Goal: Task Accomplishment & Management: Complete application form

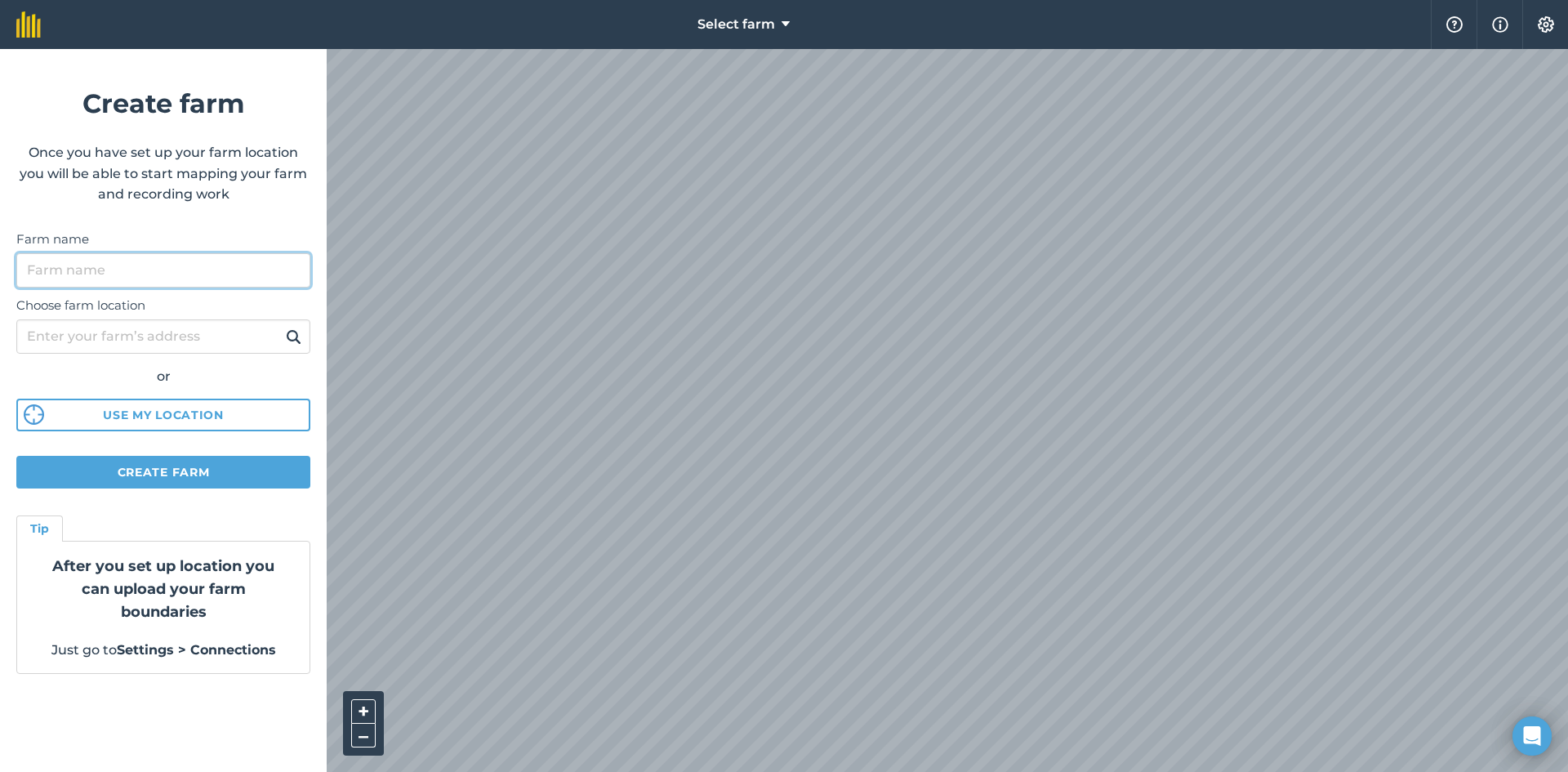
click at [158, 272] on input "Farm name" at bounding box center [163, 270] width 294 height 35
type input "Home Farm"
click at [121, 321] on input "Choose farm location" at bounding box center [163, 336] width 294 height 35
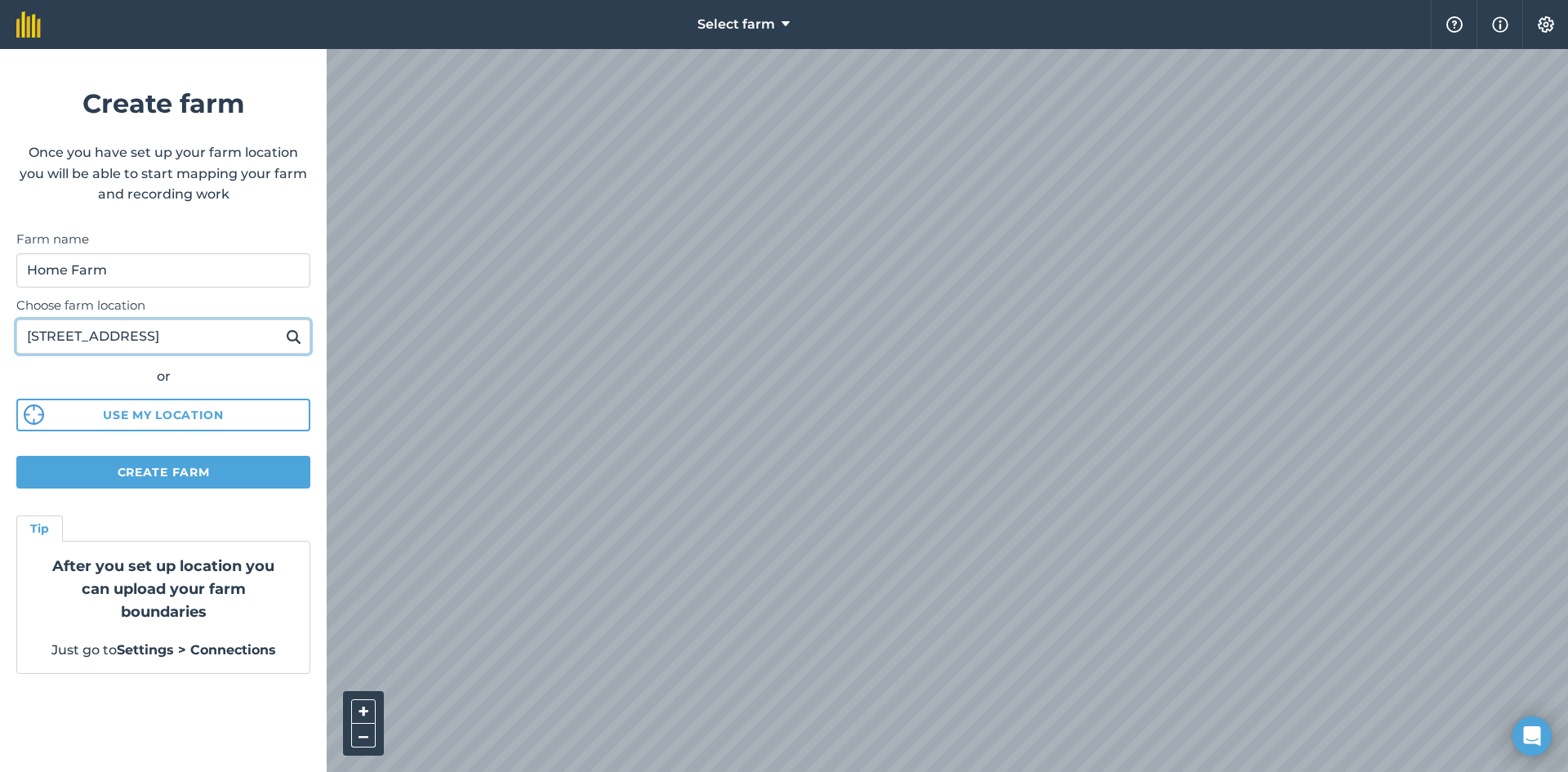
scroll to position [0, 4]
type input "10962 Towship Road 125 Findlay Oh 45840"
click at [281, 326] on button at bounding box center [293, 336] width 26 height 21
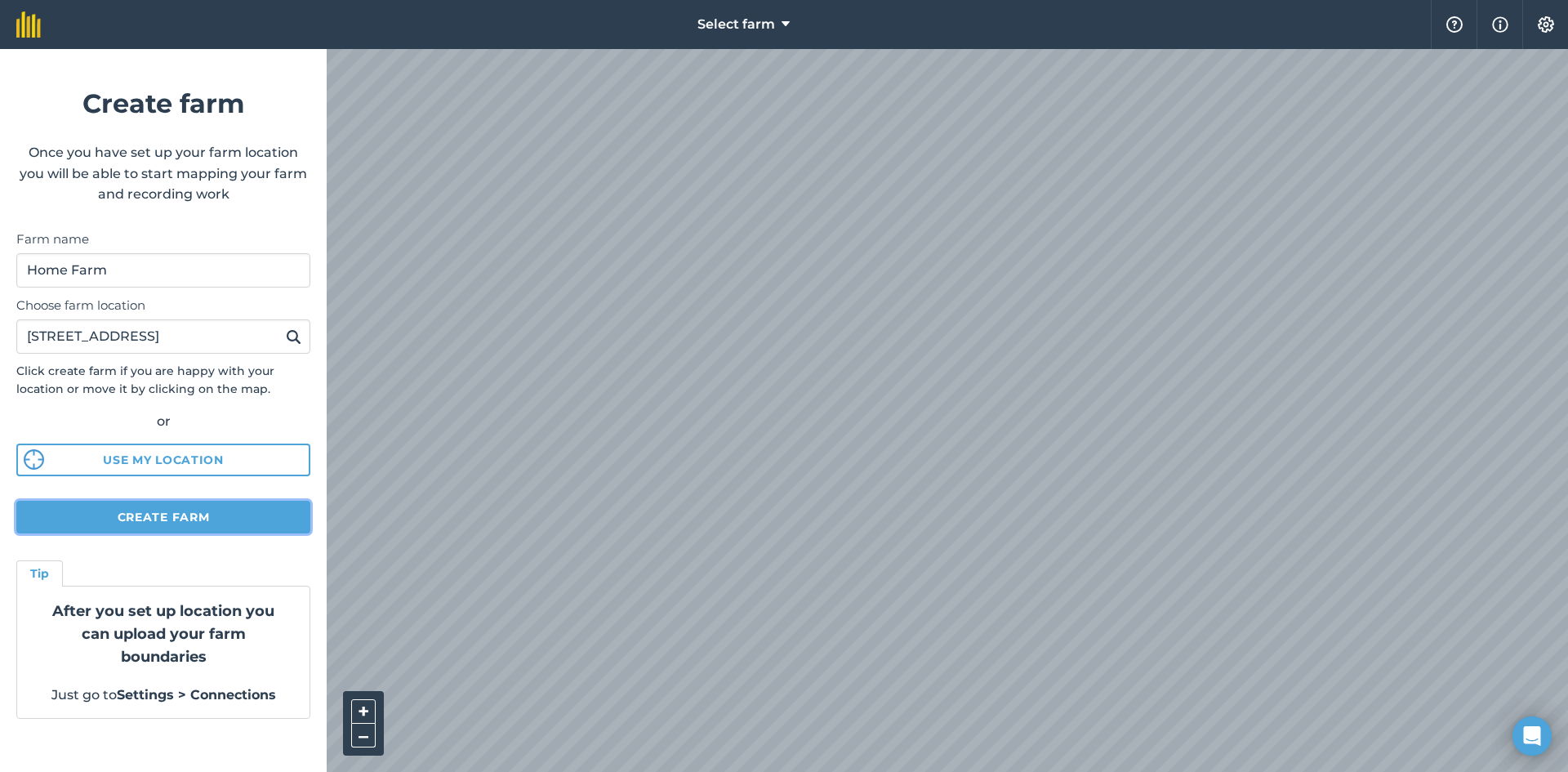
click at [230, 511] on button "Create farm" at bounding box center [163, 517] width 294 height 33
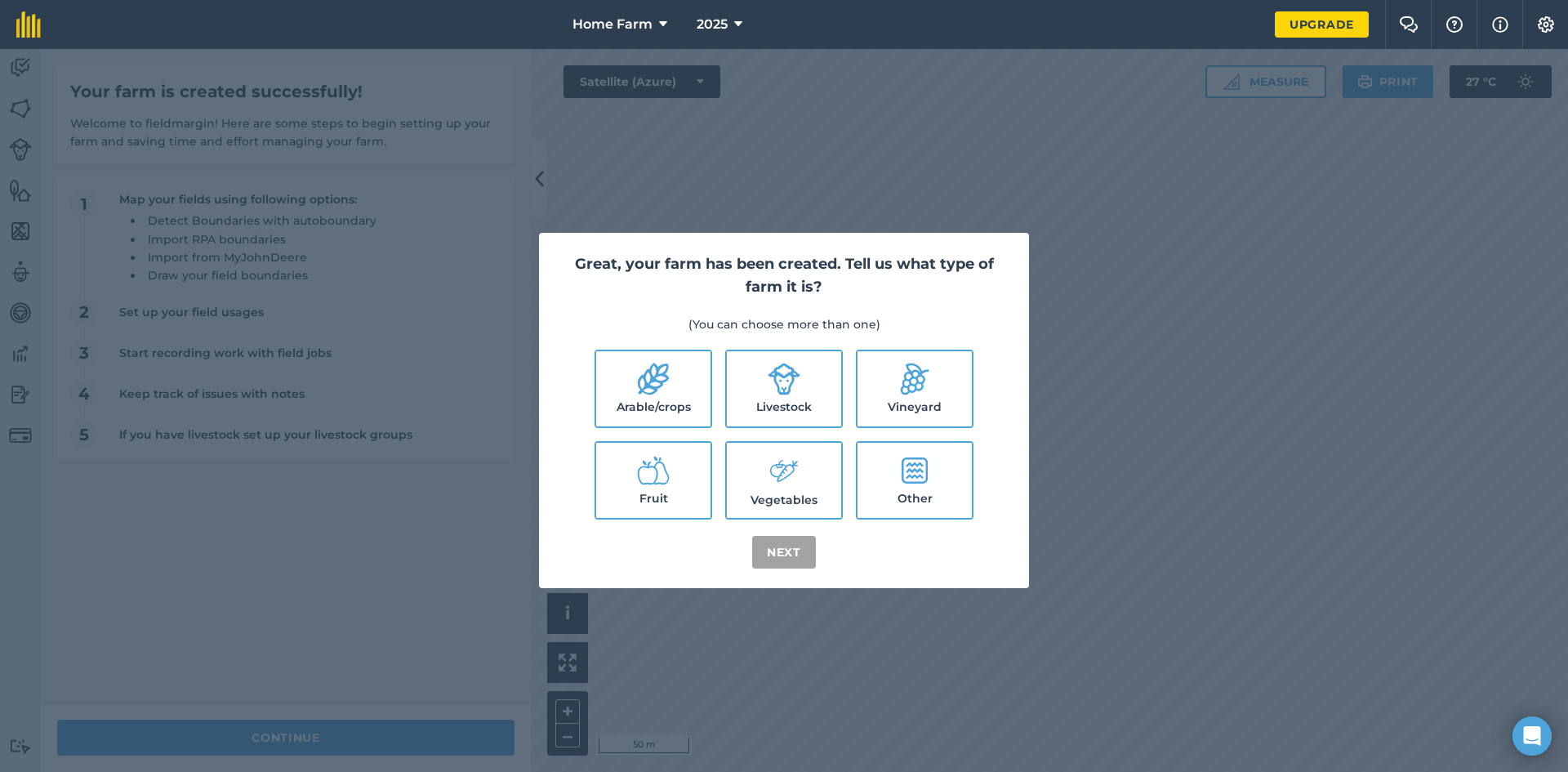
click at [656, 402] on label "Arable/crops" at bounding box center [653, 389] width 114 height 75
checkbox input "true"
click at [773, 552] on button "Next" at bounding box center [784, 552] width 64 height 33
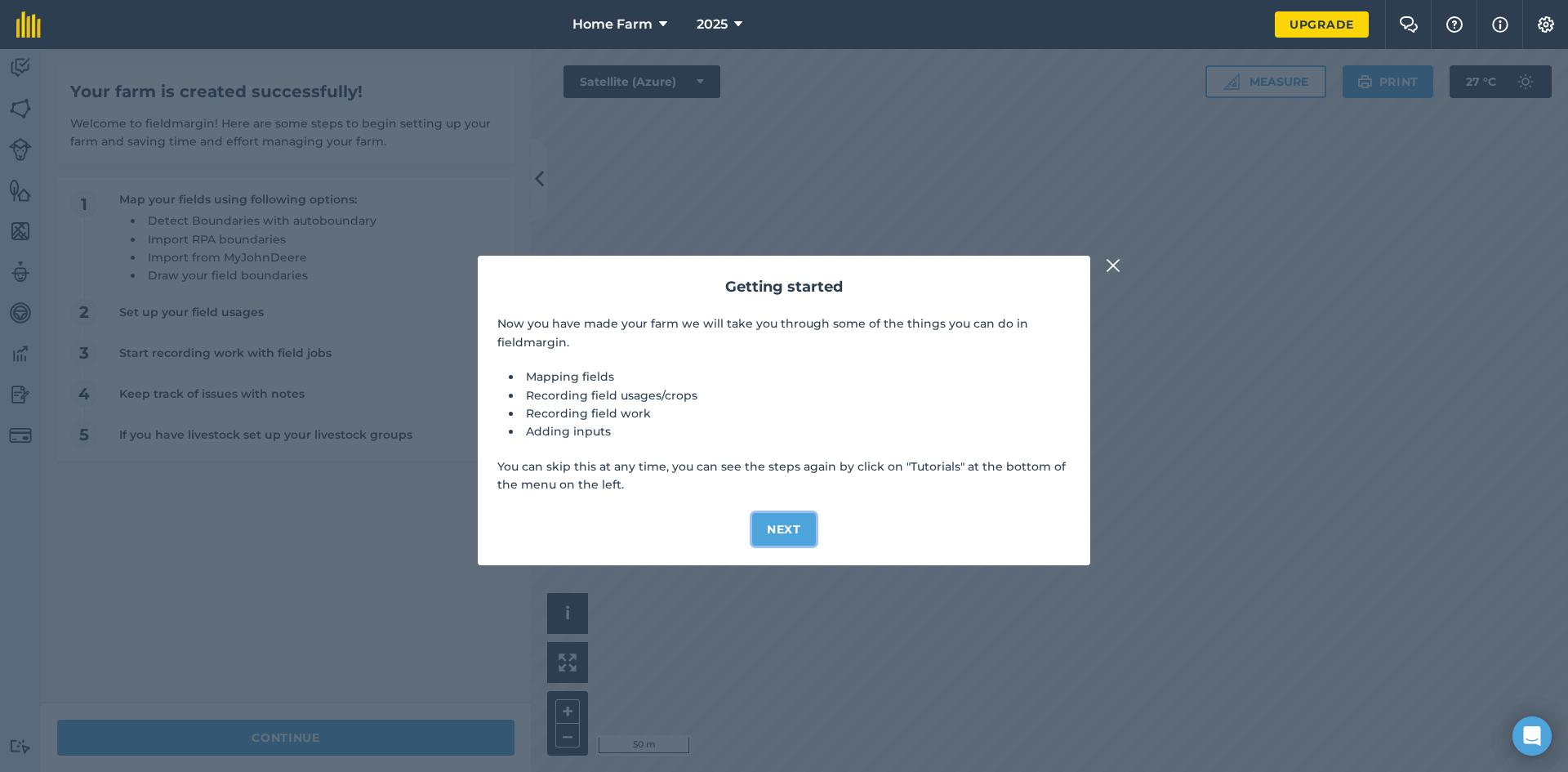
click at [792, 519] on button "Next" at bounding box center [784, 529] width 64 height 33
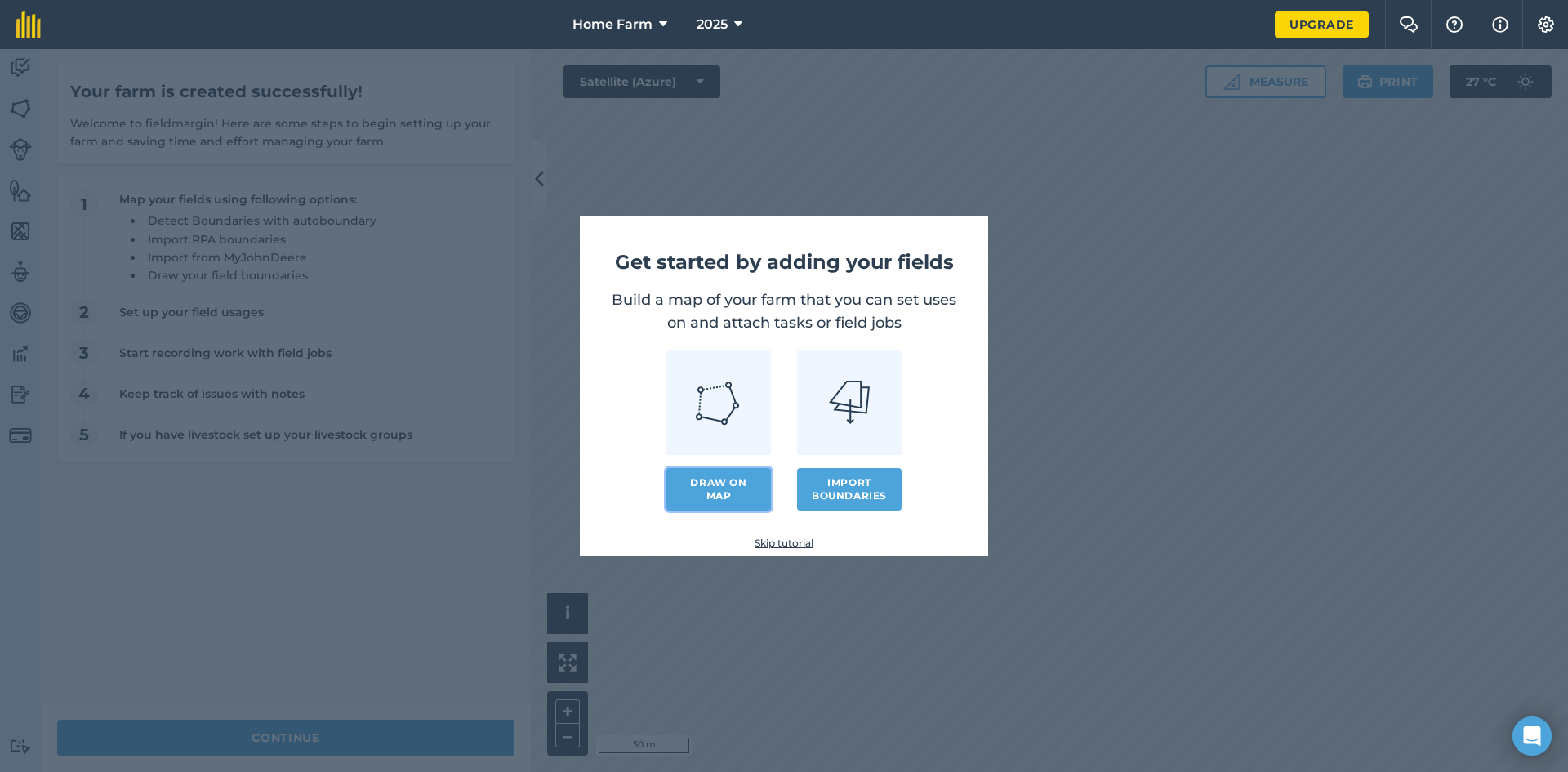
click at [745, 493] on link "Draw on map" at bounding box center [719, 490] width 104 height 42
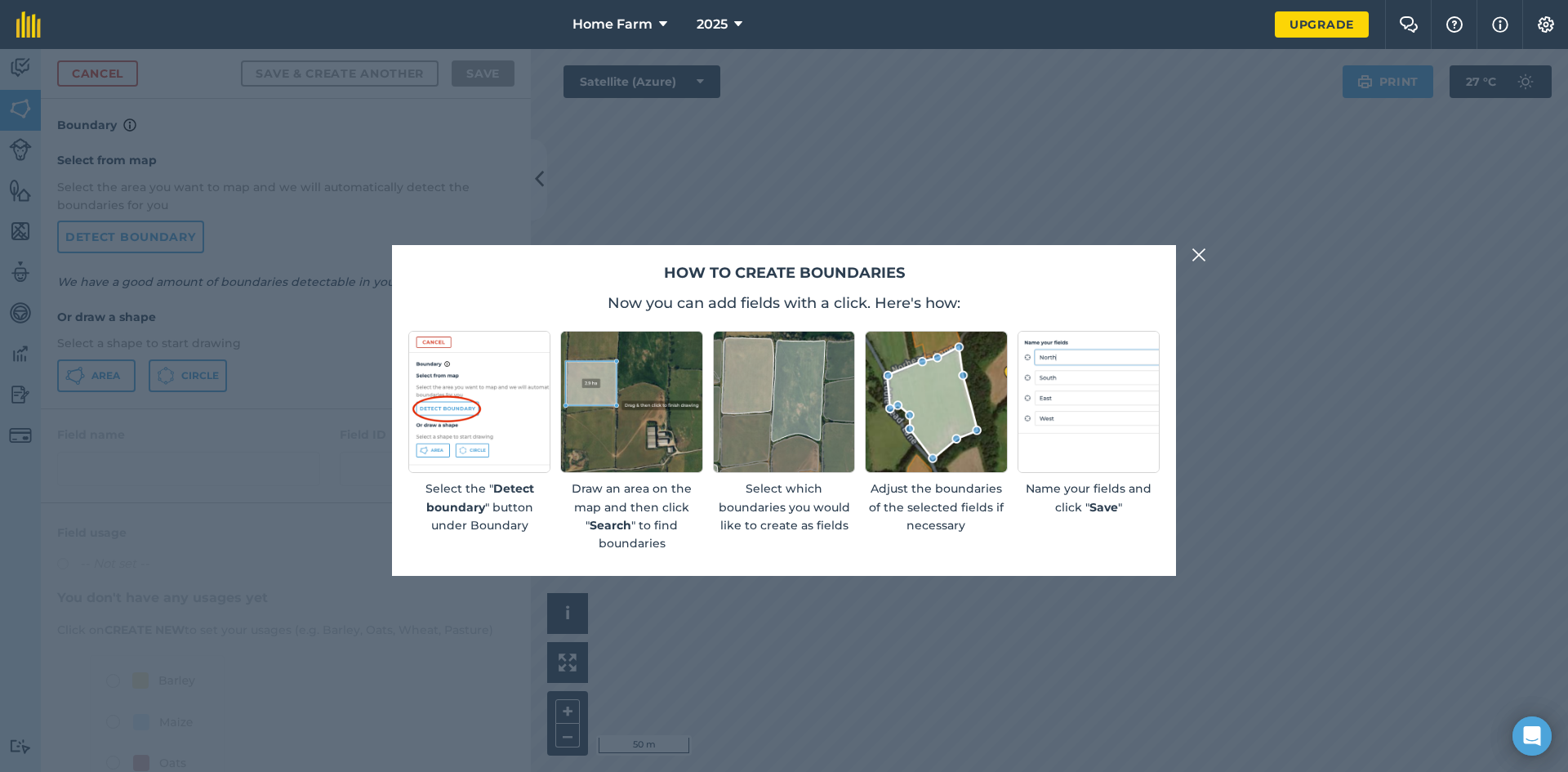
click at [1195, 259] on img at bounding box center [1199, 255] width 15 height 19
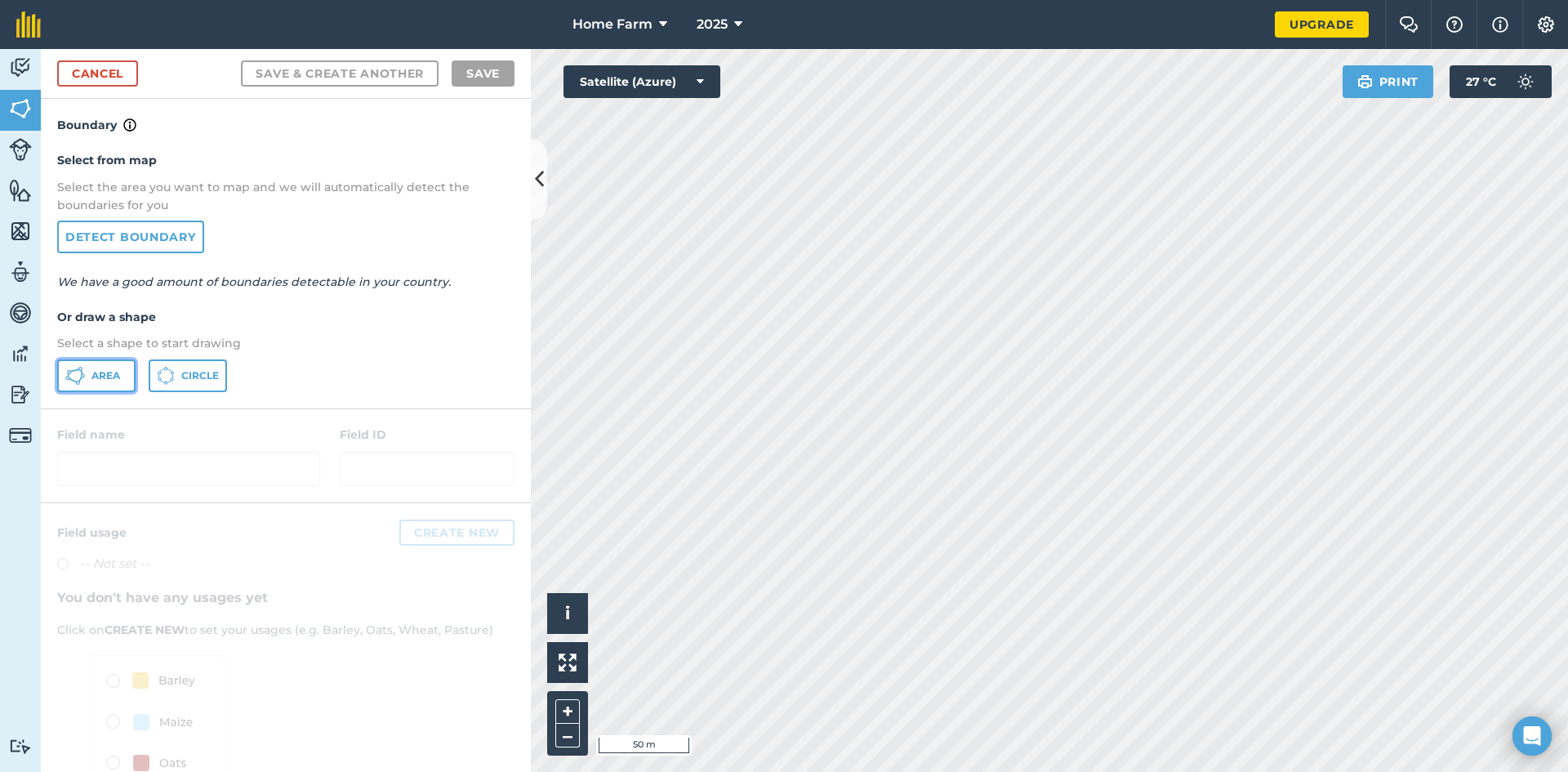
click at [114, 382] on button "Area" at bounding box center [97, 375] width 79 height 33
click at [571, 733] on button "–" at bounding box center [568, 735] width 25 height 24
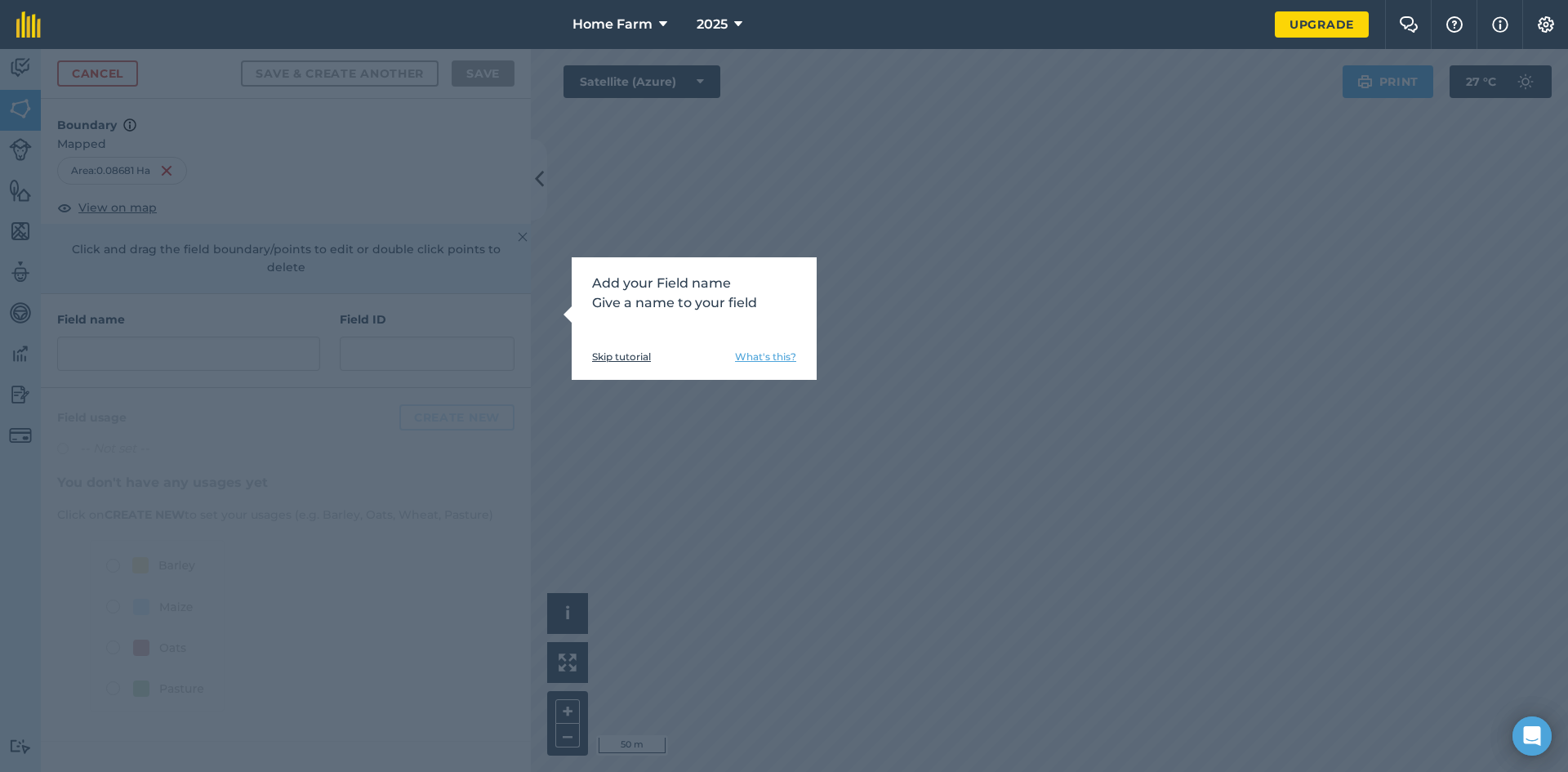
drag, startPoint x: 980, startPoint y: 311, endPoint x: 638, endPoint y: 357, distance: 345.1
click at [638, 357] on link "Skip tutorial" at bounding box center [622, 357] width 58 height 13
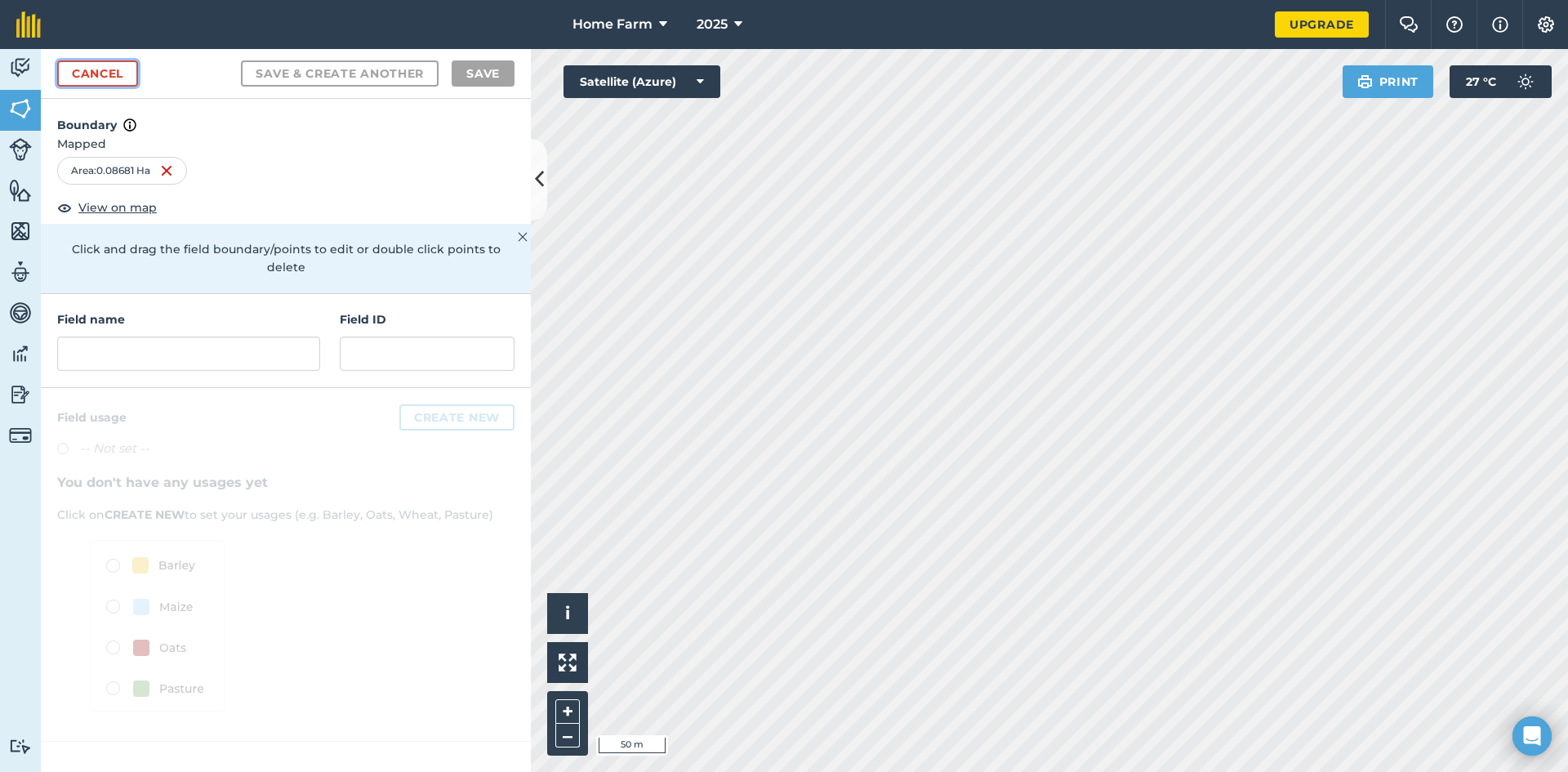
click at [120, 77] on link "Cancel" at bounding box center [97, 73] width 81 height 27
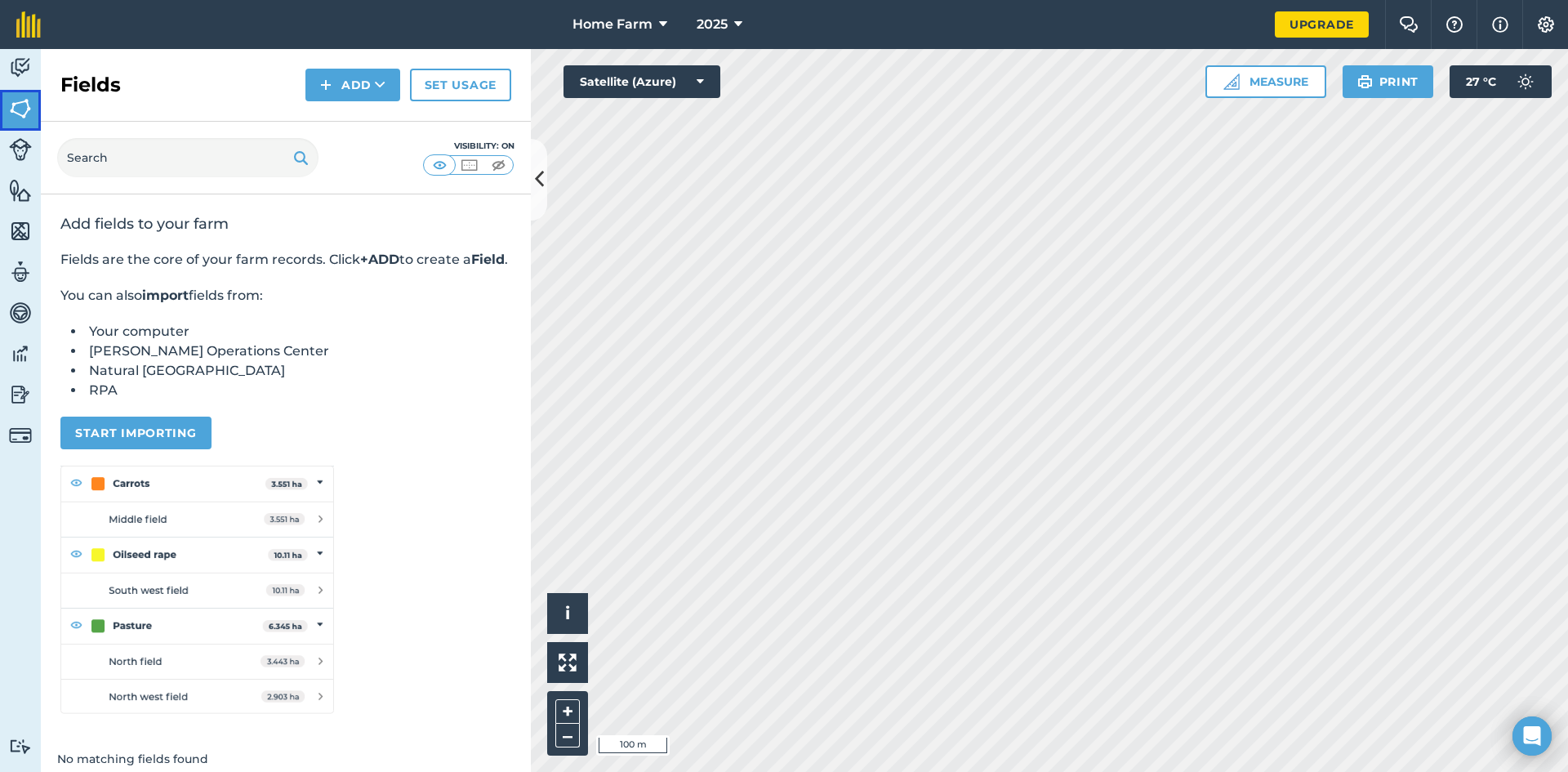
click at [20, 111] on img at bounding box center [20, 109] width 23 height 25
click at [340, 95] on button "Add" at bounding box center [352, 84] width 95 height 33
click at [360, 123] on link "Draw" at bounding box center [352, 121] width 89 height 36
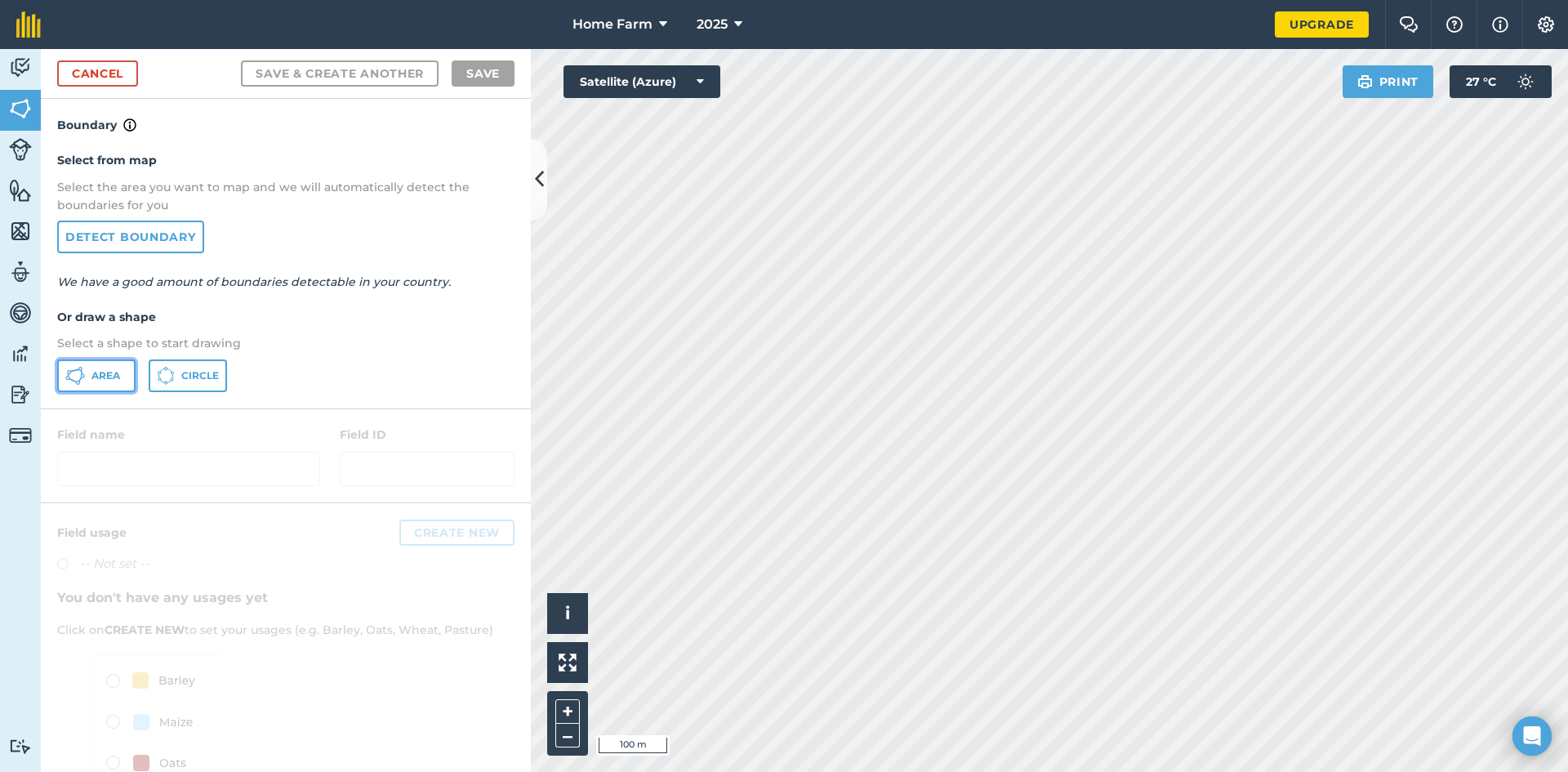
click at [115, 372] on span "Area" at bounding box center [105, 375] width 28 height 13
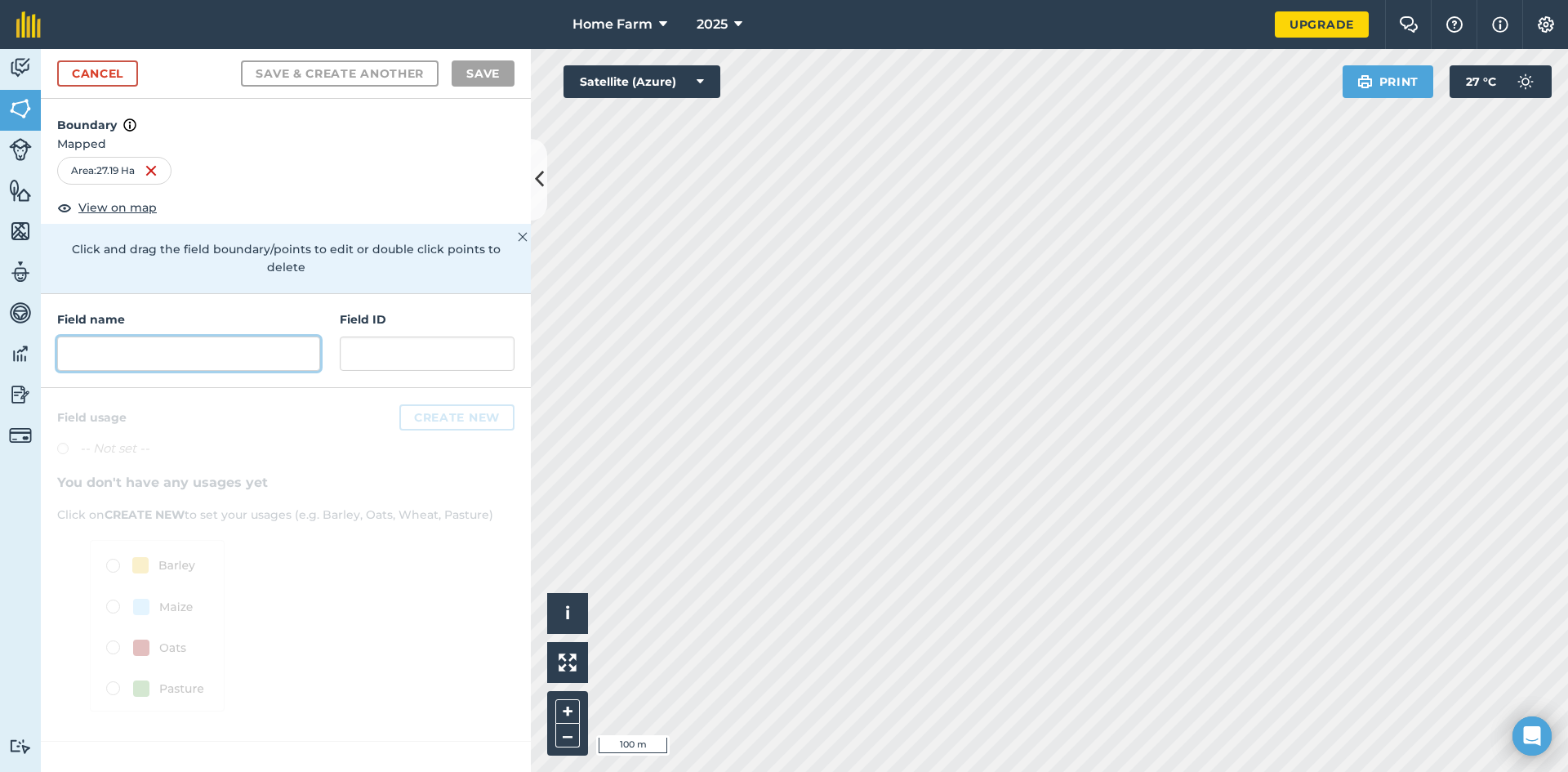
click at [165, 340] on input "text" at bounding box center [189, 353] width 263 height 35
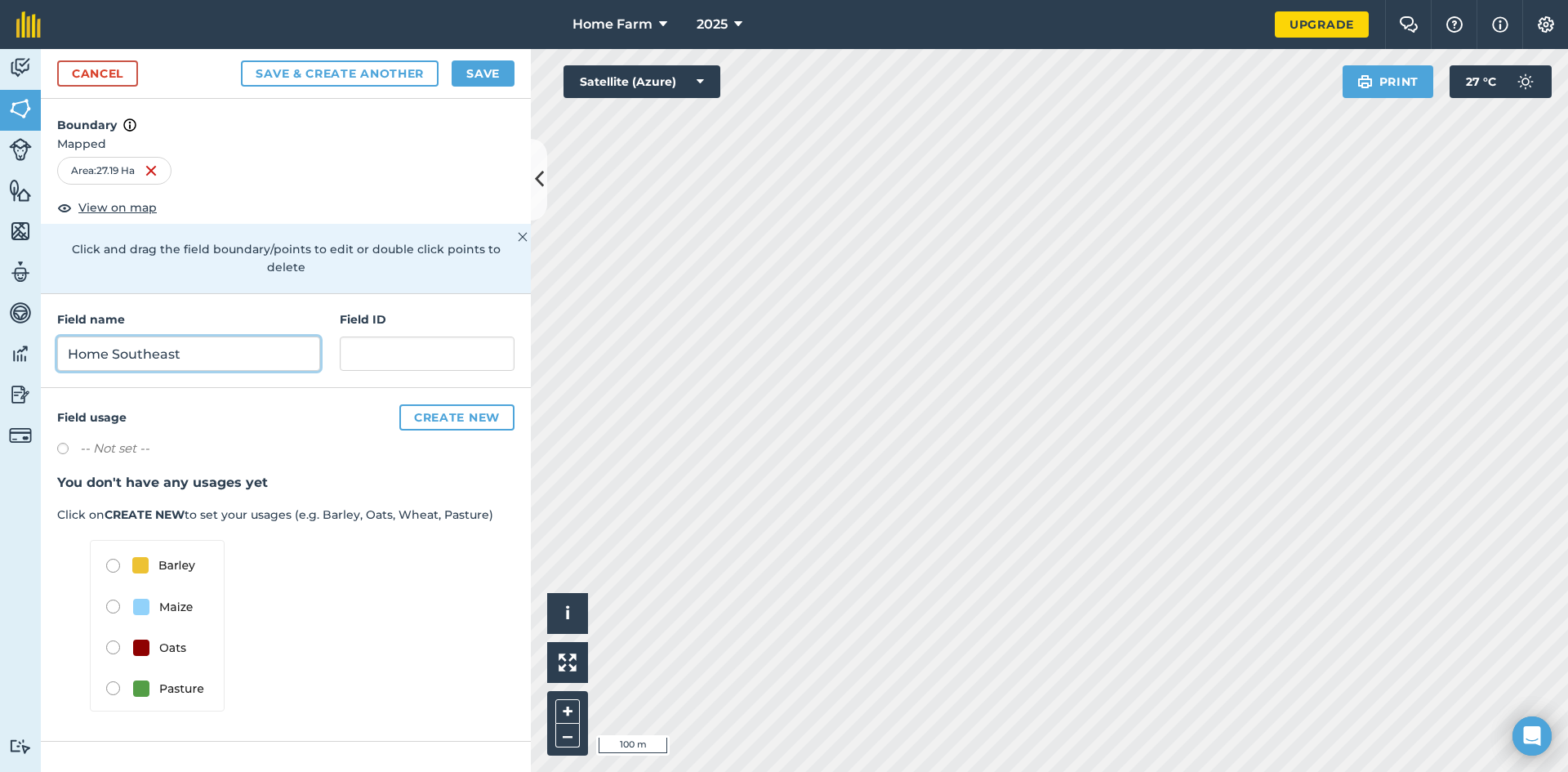
type input "Home Southeast"
click at [373, 341] on input "text" at bounding box center [427, 353] width 174 height 35
type input "Front"
click at [230, 344] on input "Home Southeast" at bounding box center [189, 353] width 263 height 35
type input "Home Front"
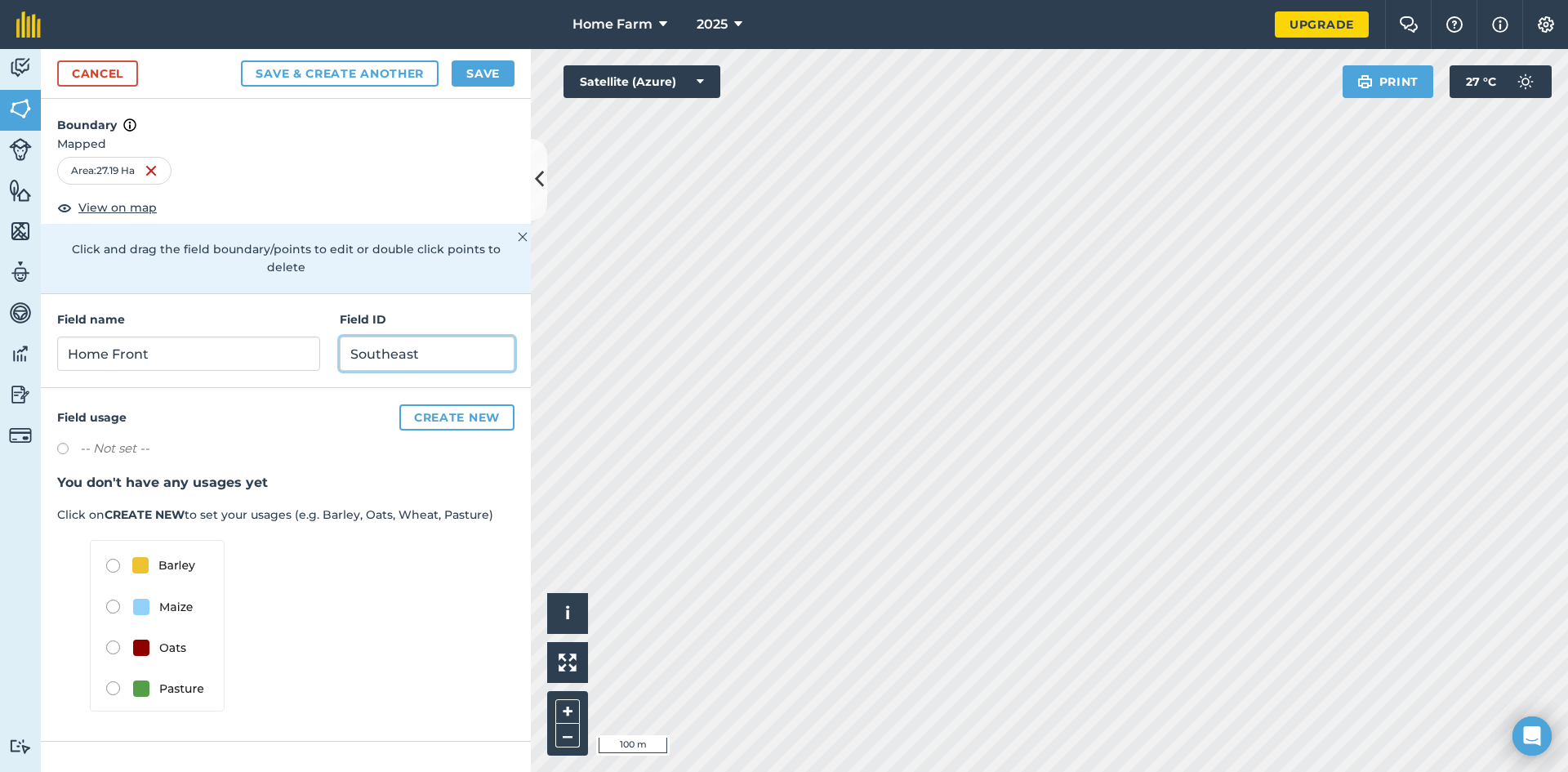
type input "Southeast"
click at [491, 66] on button "Save" at bounding box center [483, 73] width 63 height 27
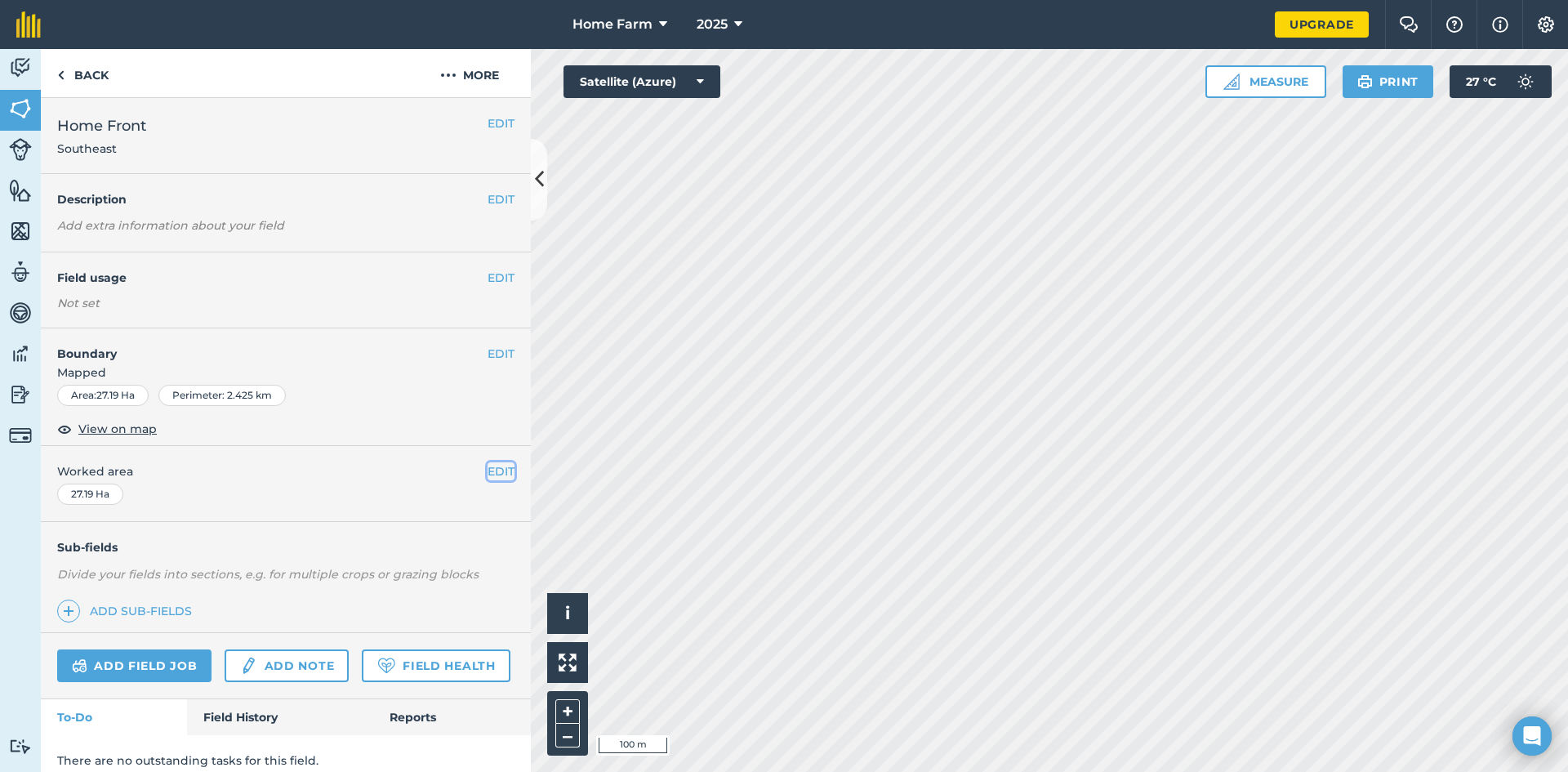
click at [500, 475] on button "EDIT" at bounding box center [501, 471] width 27 height 18
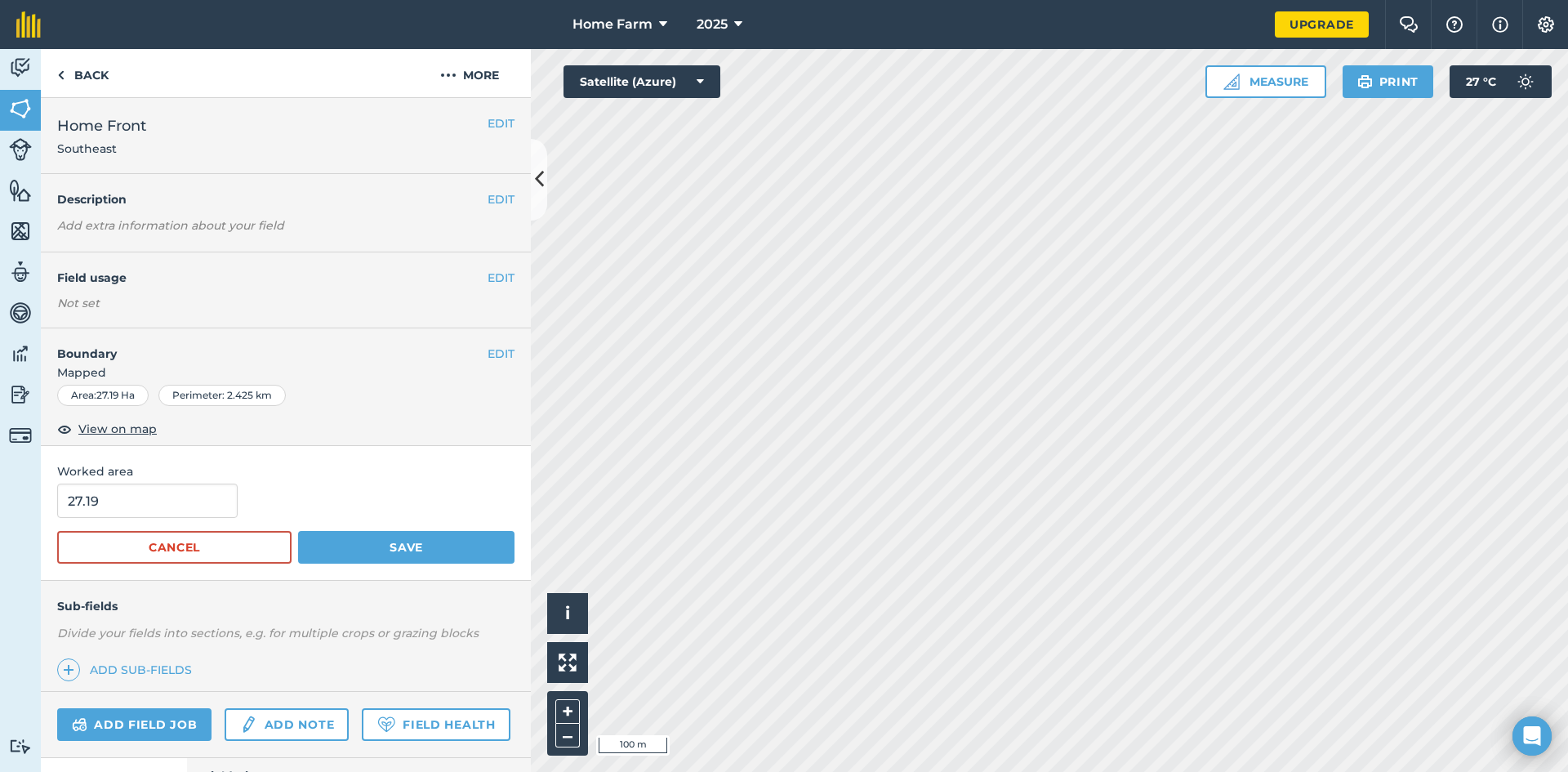
click at [371, 479] on span "Worked area" at bounding box center [286, 471] width 458 height 18
click at [27, 156] on img at bounding box center [20, 150] width 23 height 23
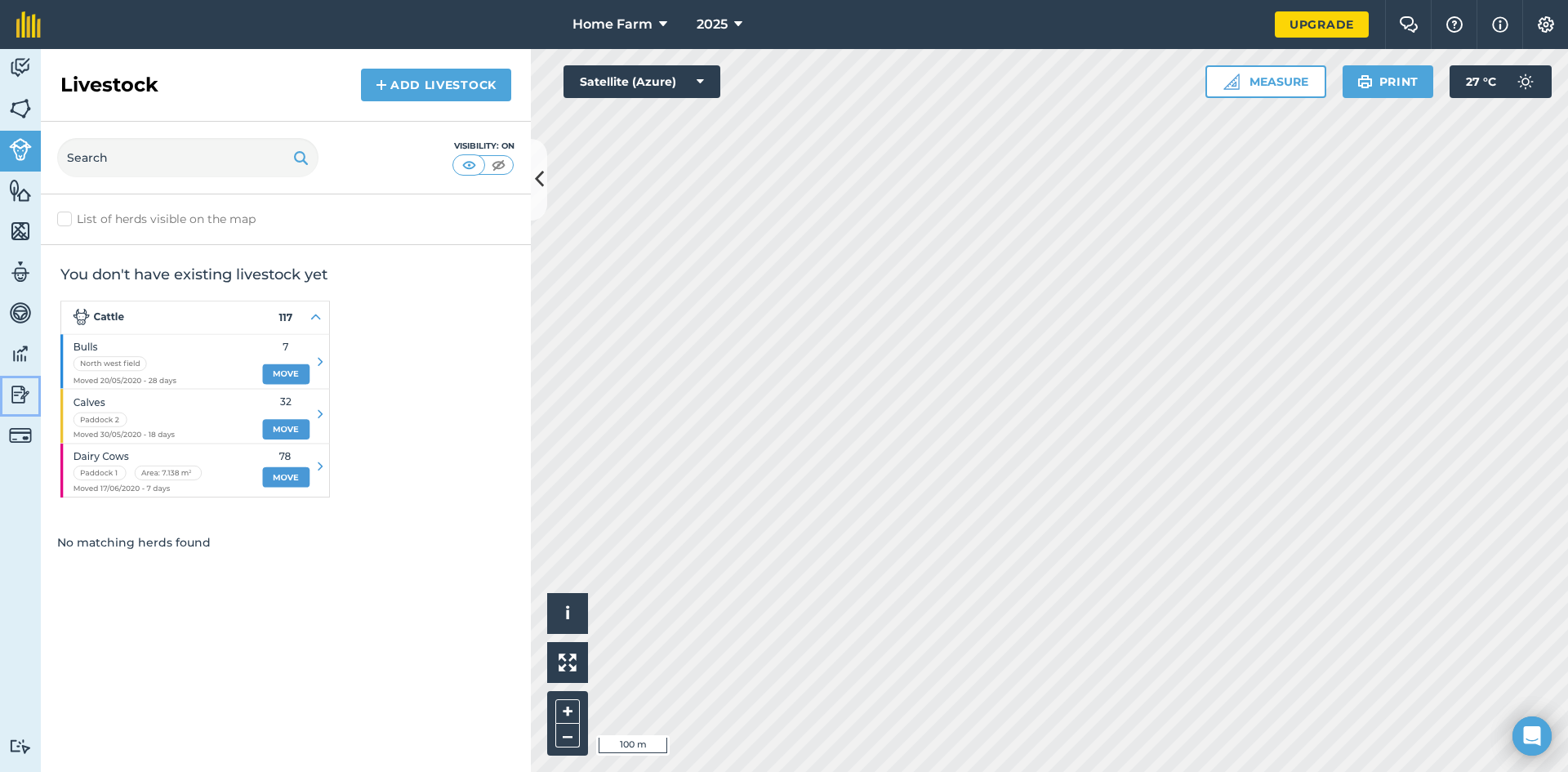
click at [25, 394] on img at bounding box center [20, 395] width 23 height 25
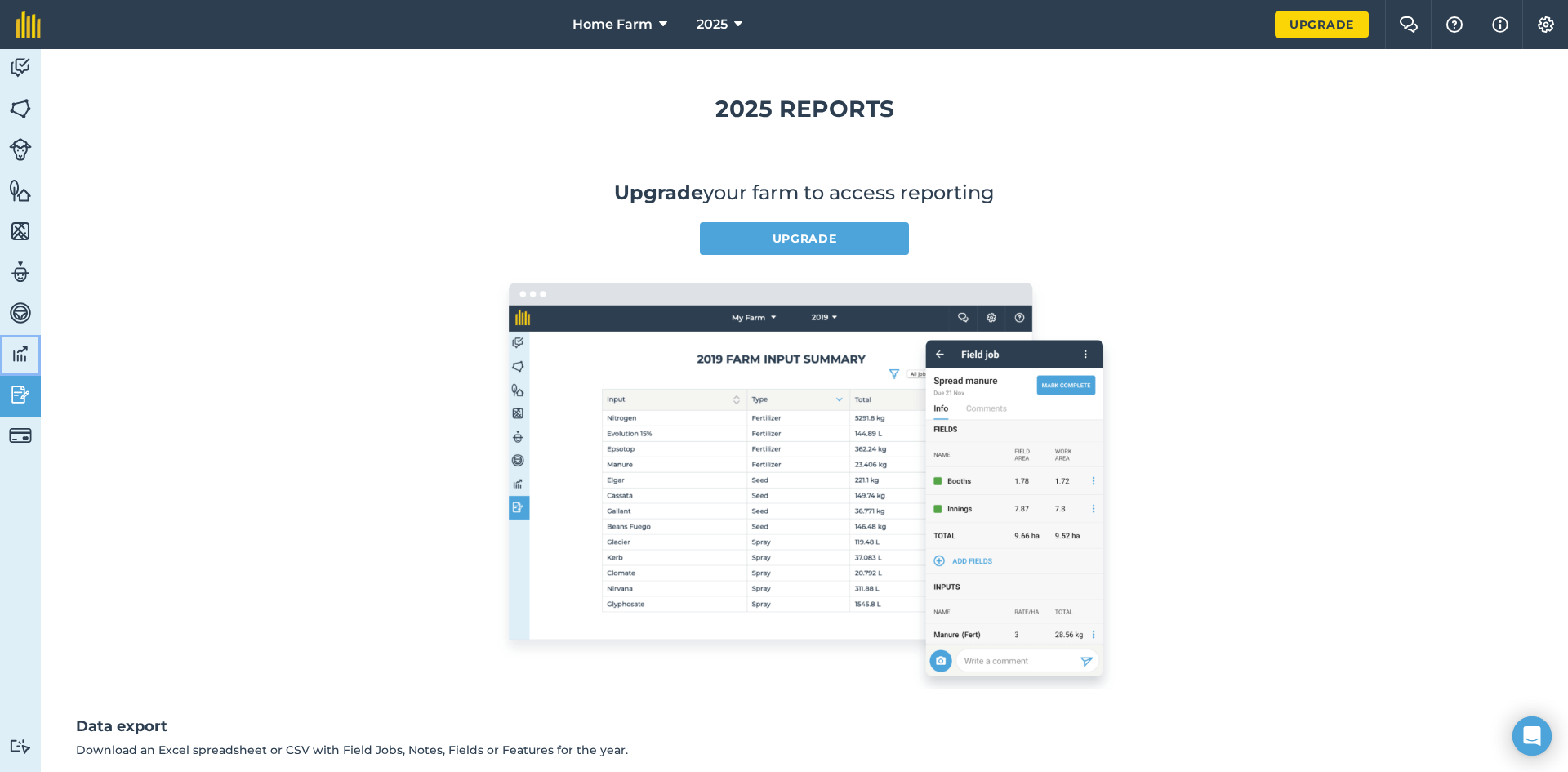
click at [21, 352] on img at bounding box center [20, 354] width 23 height 25
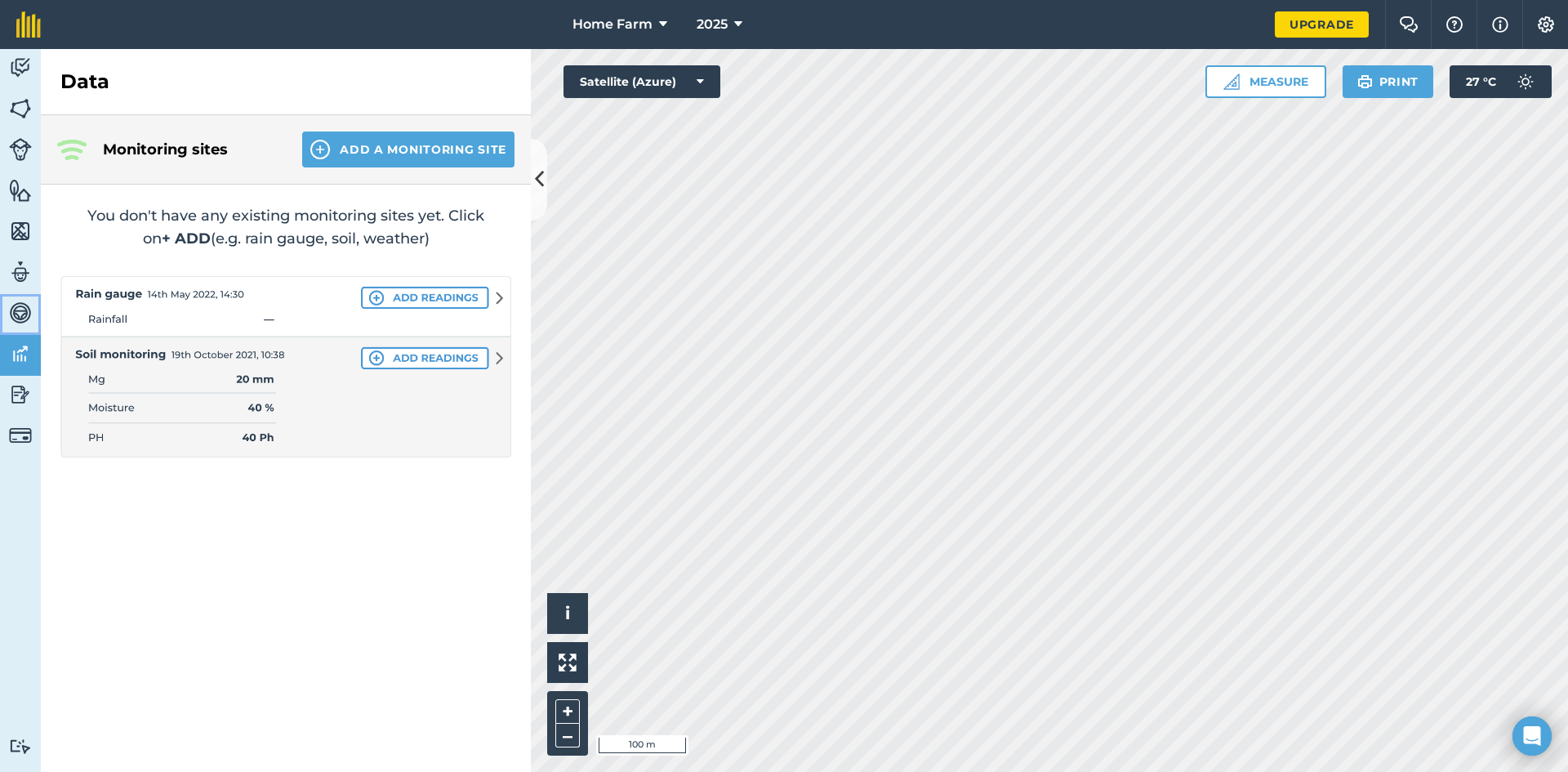
click at [23, 309] on img at bounding box center [20, 313] width 23 height 25
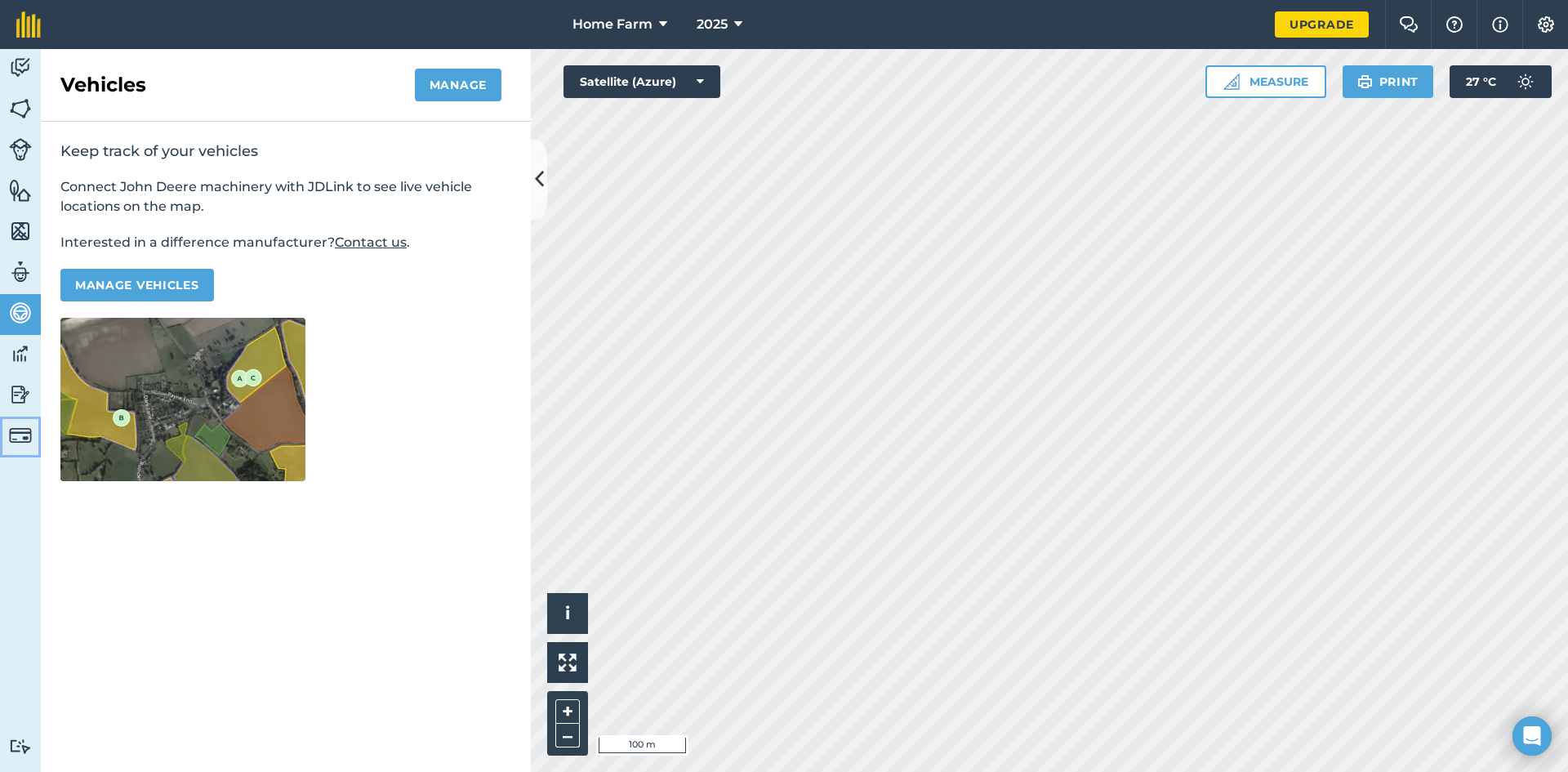
click at [16, 433] on img at bounding box center [20, 436] width 23 height 23
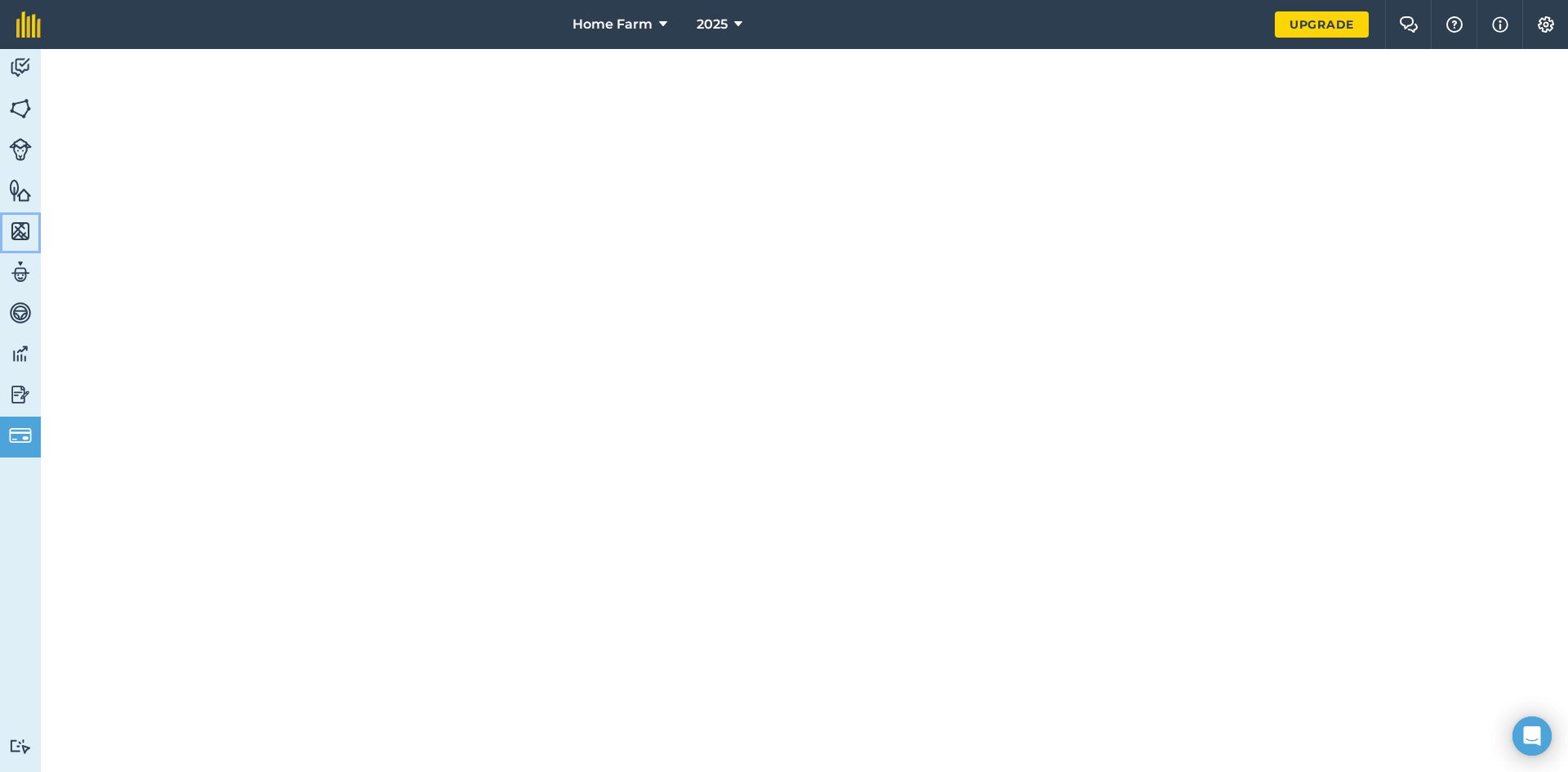
click at [29, 231] on img at bounding box center [20, 231] width 23 height 25
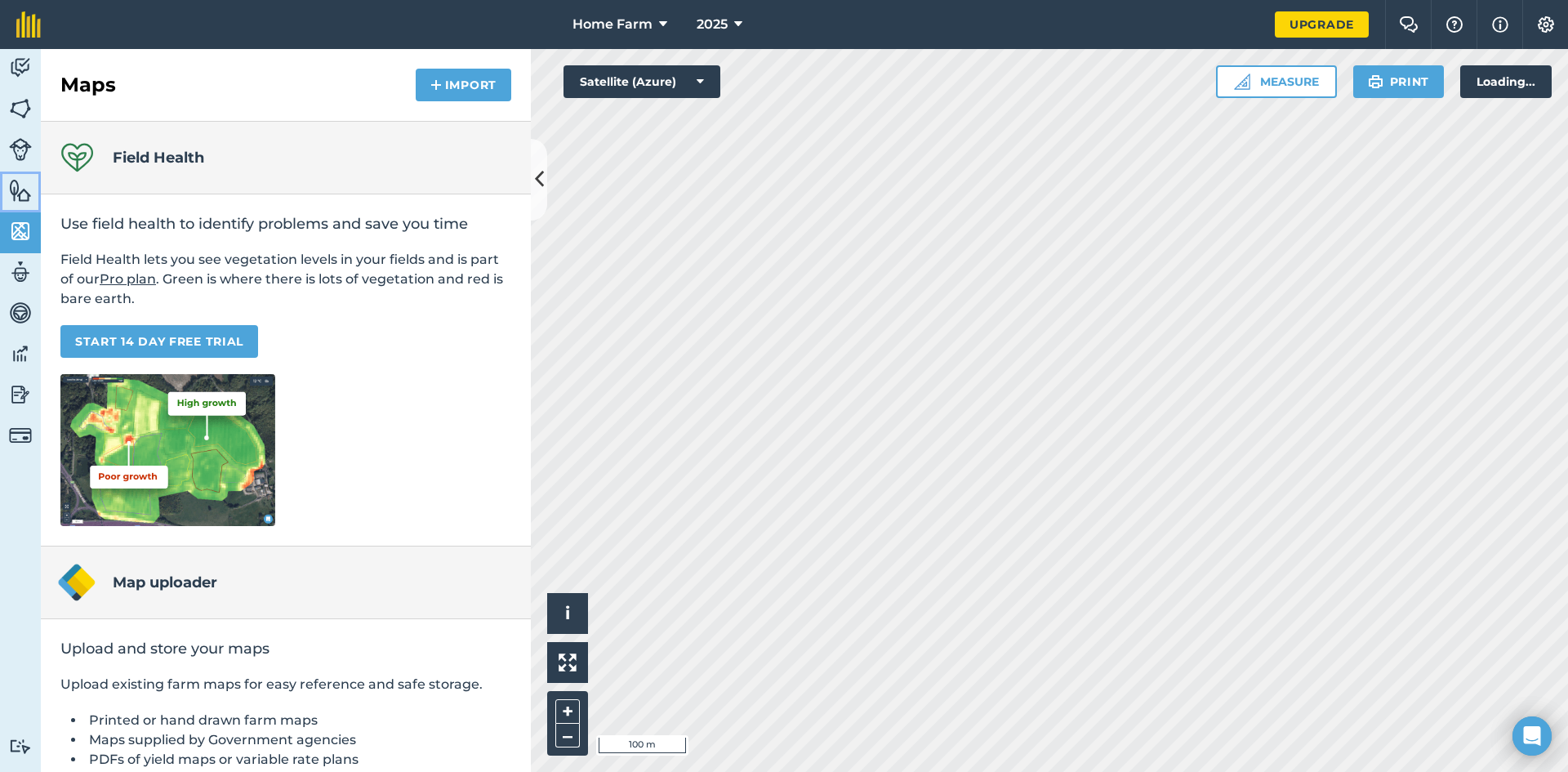
click at [27, 176] on link "Features" at bounding box center [20, 192] width 41 height 41
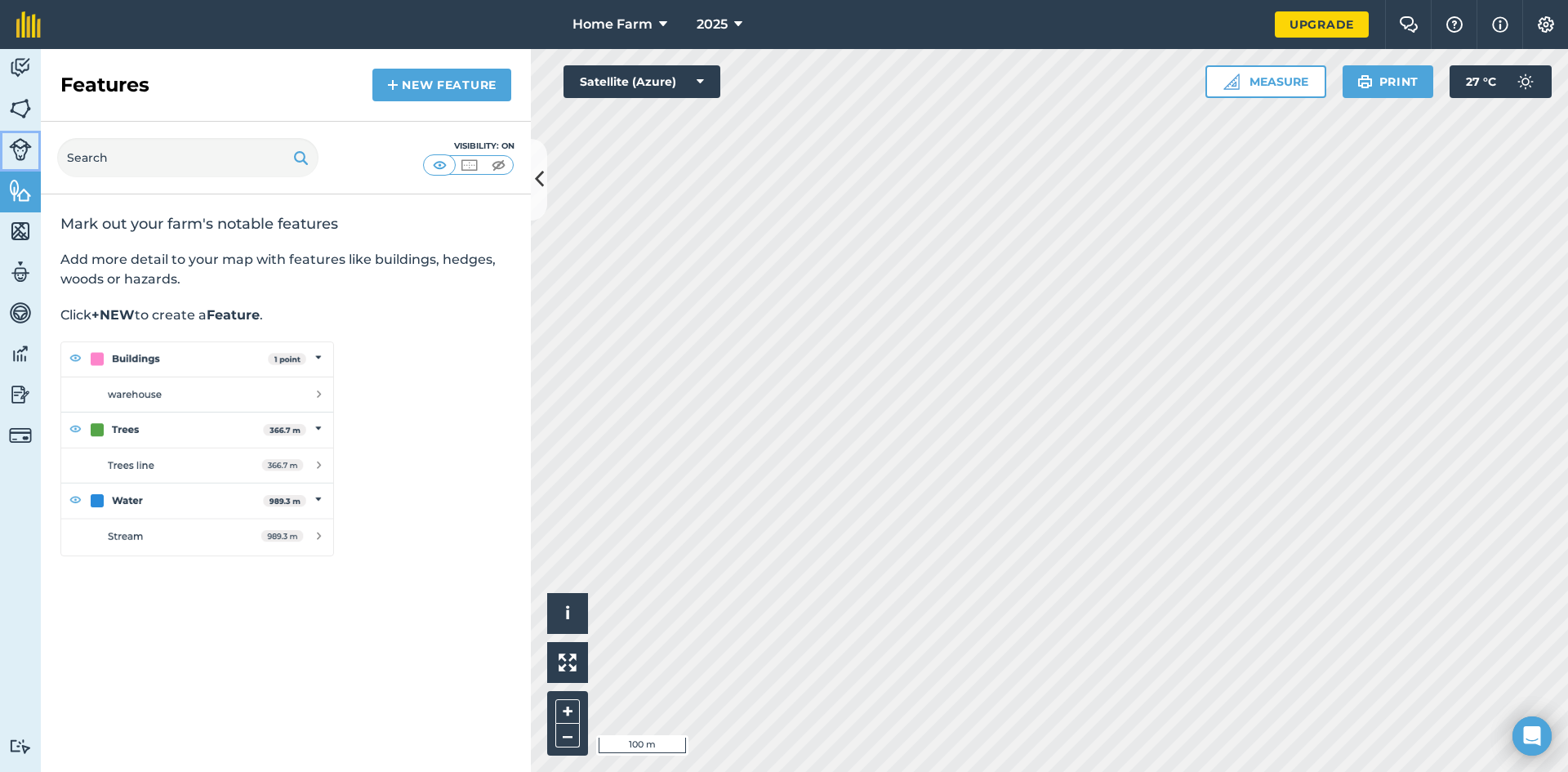
click at [27, 138] on img at bounding box center [20, 150] width 23 height 23
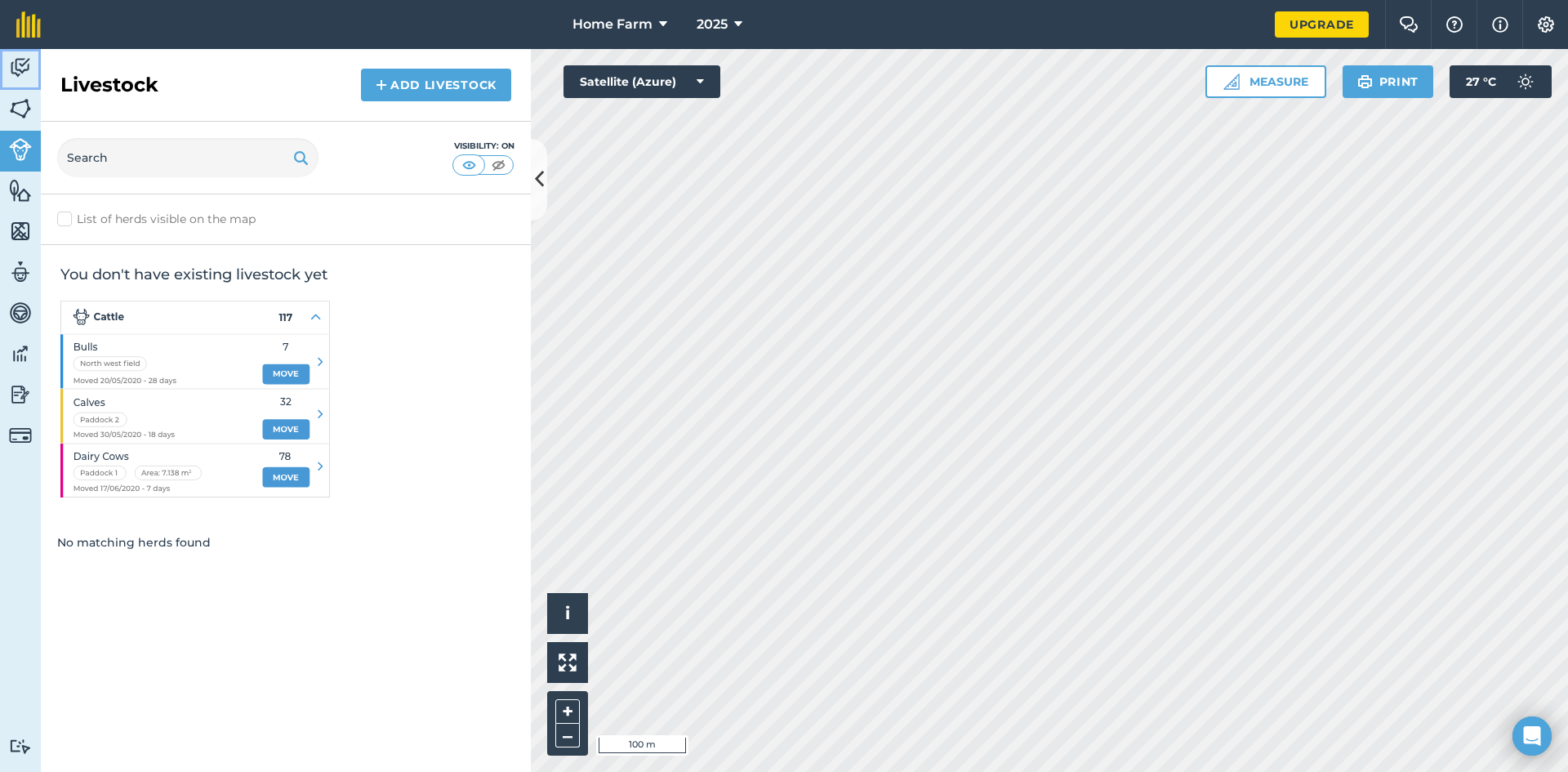
click at [27, 70] on img at bounding box center [20, 68] width 23 height 25
